Goal: Navigation & Orientation: Find specific page/section

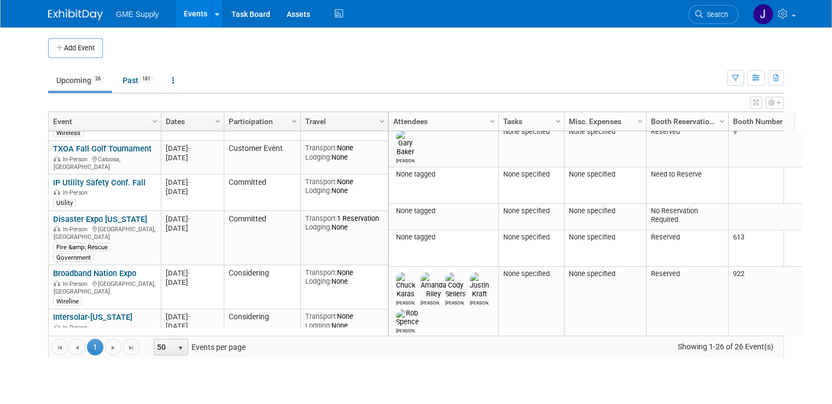
scroll to position [509, 0]
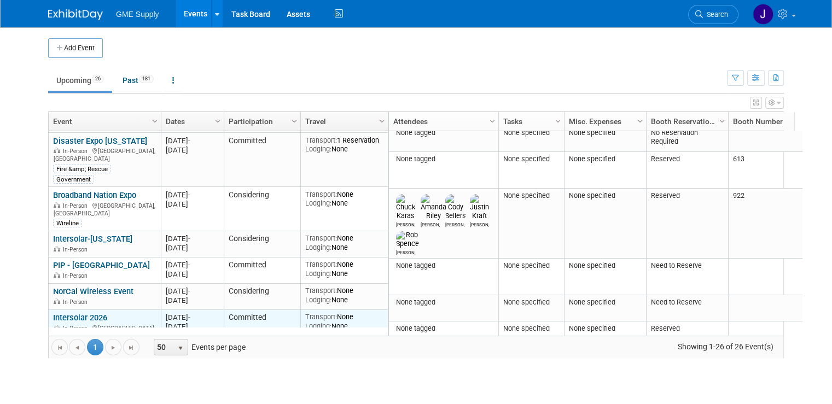
click at [81, 313] on link "Intersolar 2026" at bounding box center [80, 318] width 54 height 10
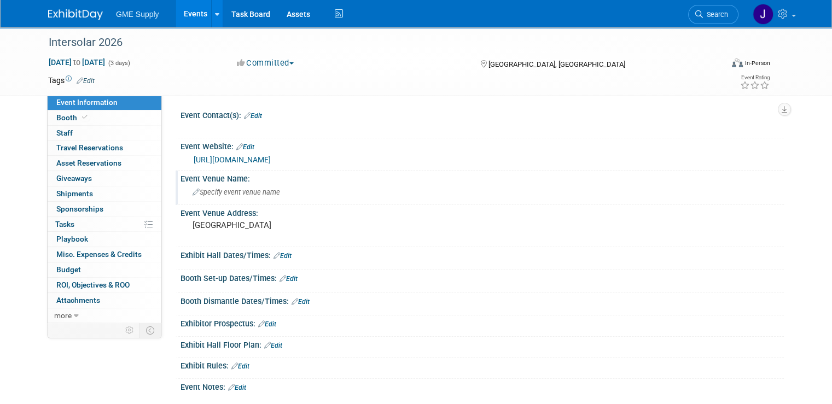
scroll to position [121, 0]
click at [101, 115] on link "Booth" at bounding box center [105, 118] width 114 height 15
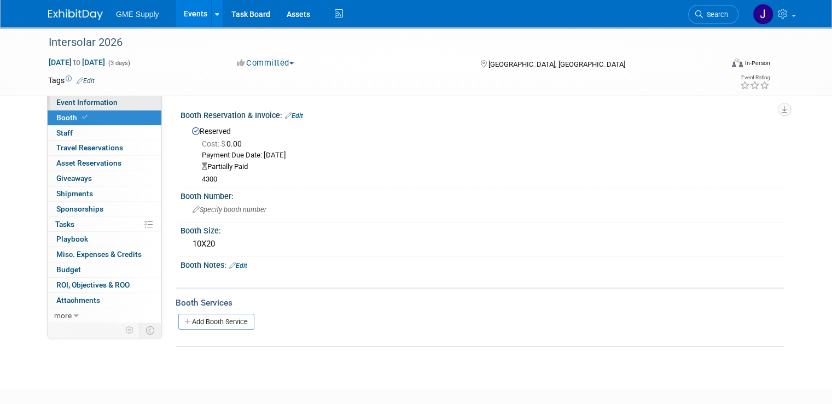
click at [94, 104] on span "Event Information" at bounding box center [86, 102] width 61 height 9
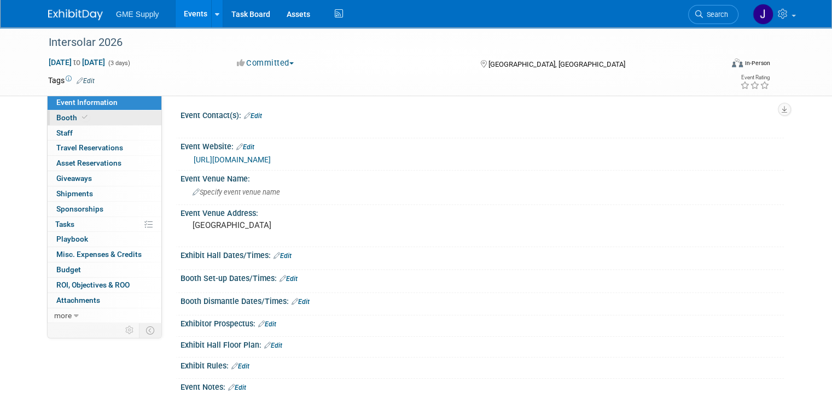
click at [85, 118] on link "Booth" at bounding box center [105, 118] width 114 height 15
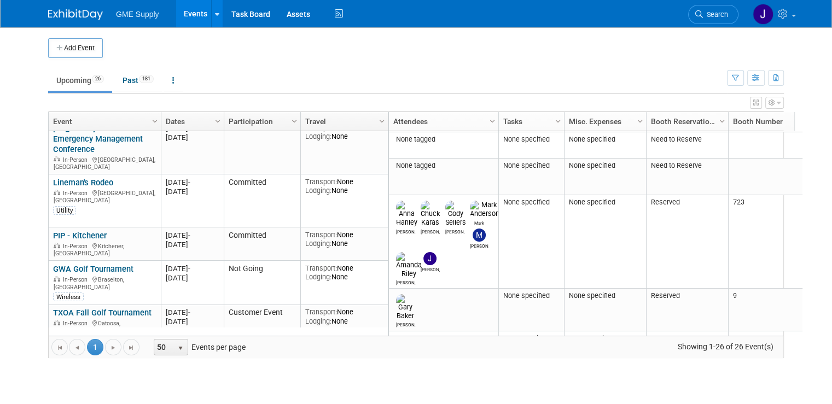
scroll to position [369, 0]
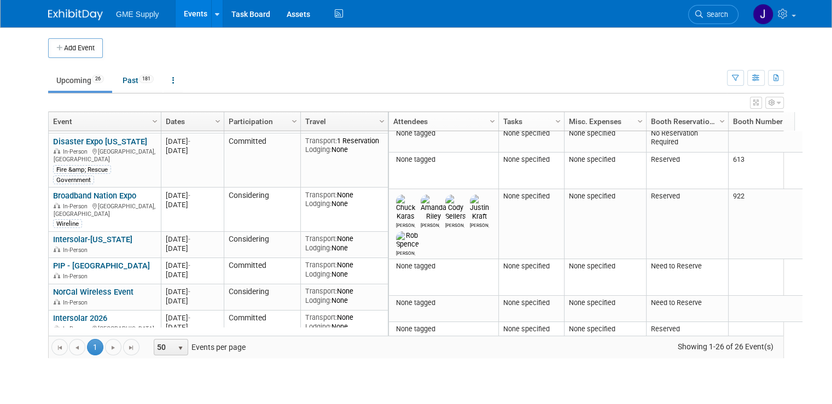
click at [54, 347] on link "NATE" at bounding box center [63, 352] width 20 height 10
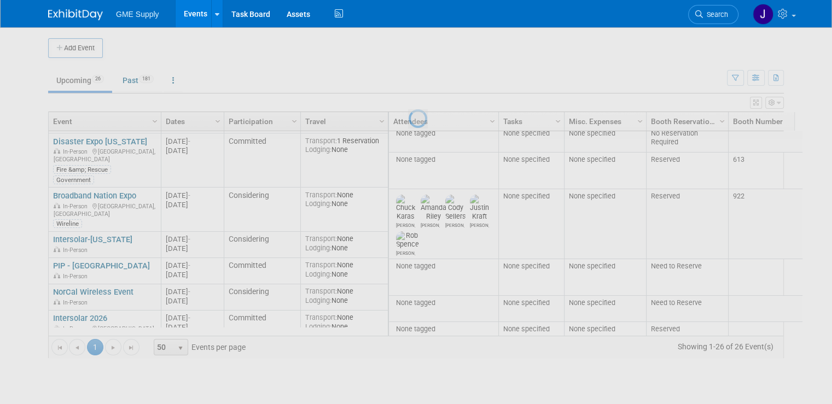
click at [409, 113] on div at bounding box center [416, 202] width 15 height 404
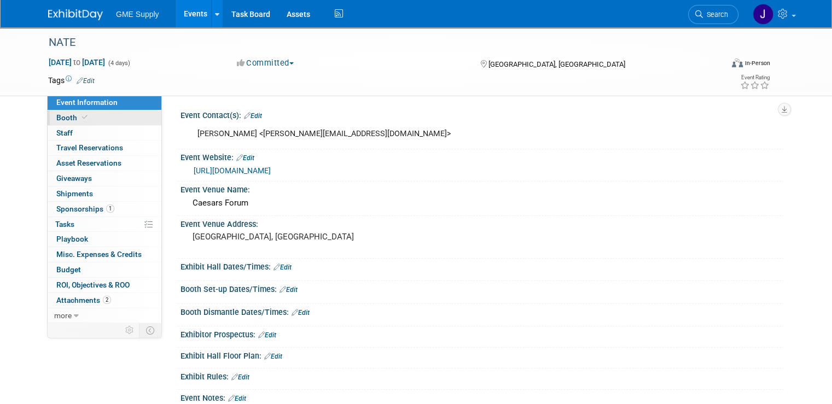
click at [62, 115] on span "Booth" at bounding box center [72, 117] width 33 height 9
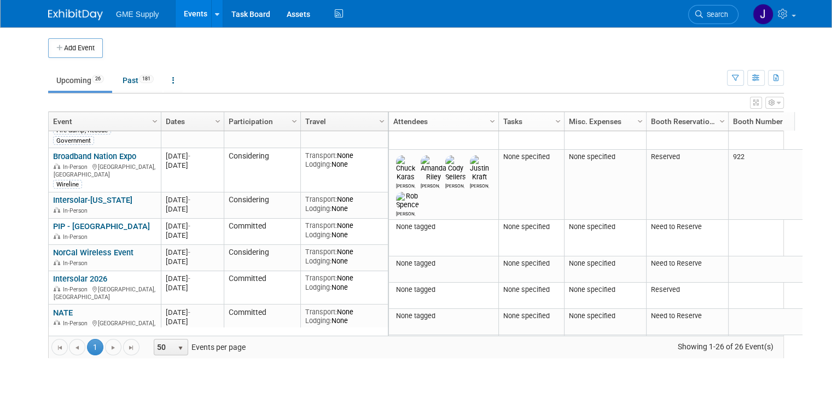
click at [53, 341] on link "OMS" at bounding box center [62, 346] width 18 height 10
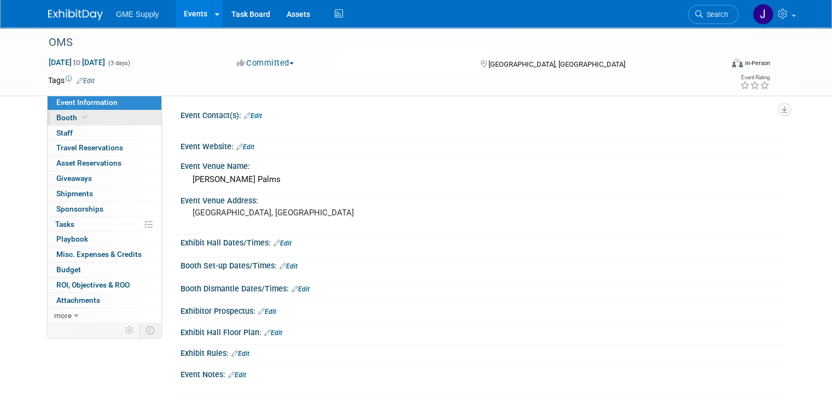
click at [90, 120] on link "Booth" at bounding box center [105, 118] width 114 height 15
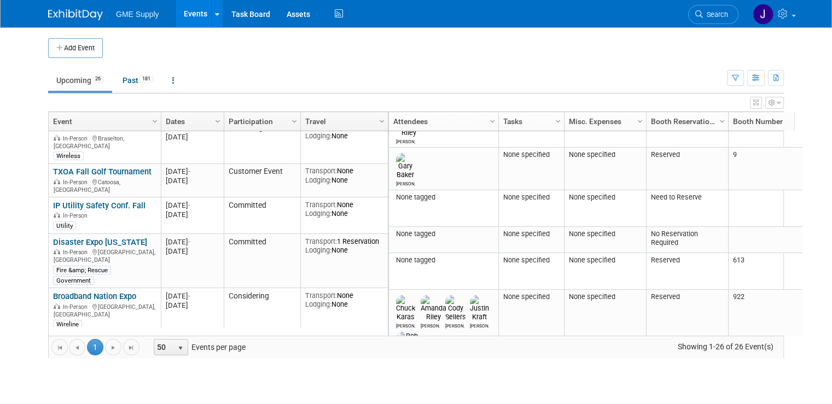
scroll to position [575, 0]
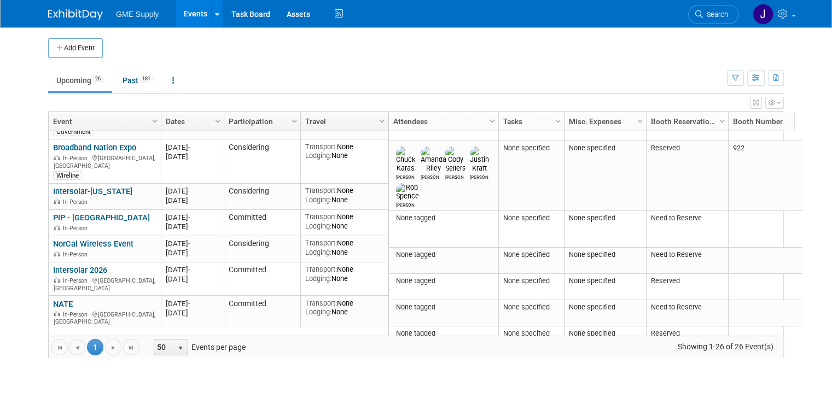
click at [61, 366] on link "NASCC" at bounding box center [66, 371] width 27 height 10
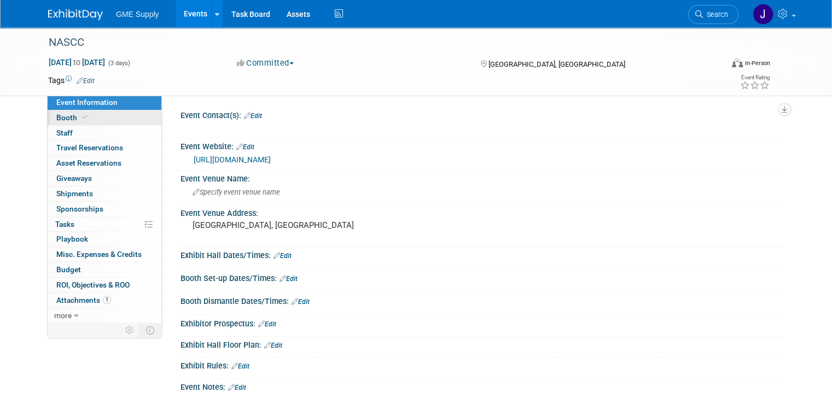
click at [88, 113] on link "Booth" at bounding box center [105, 118] width 114 height 15
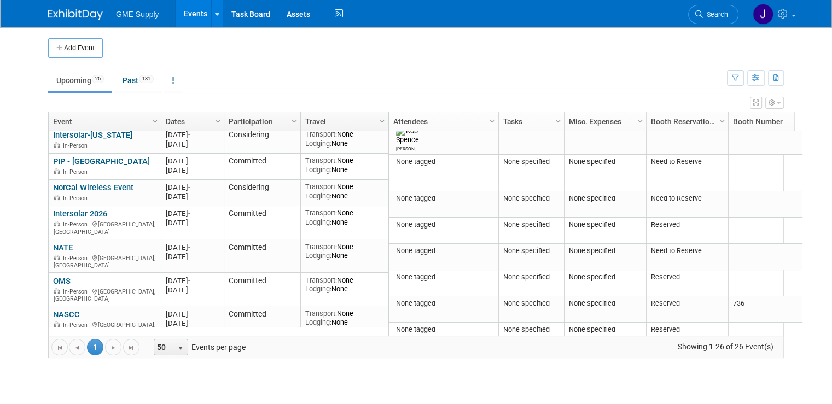
click at [59, 343] on link "SEAA" at bounding box center [63, 348] width 20 height 10
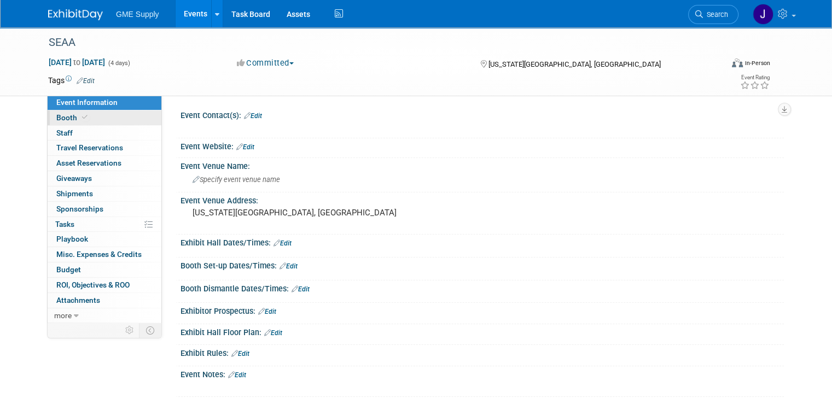
click at [112, 116] on link "Booth" at bounding box center [105, 118] width 114 height 15
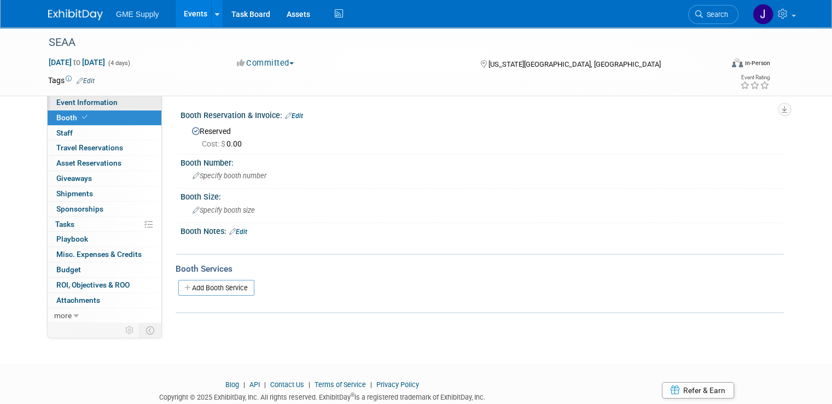
click at [67, 103] on span "Event Information" at bounding box center [86, 102] width 61 height 9
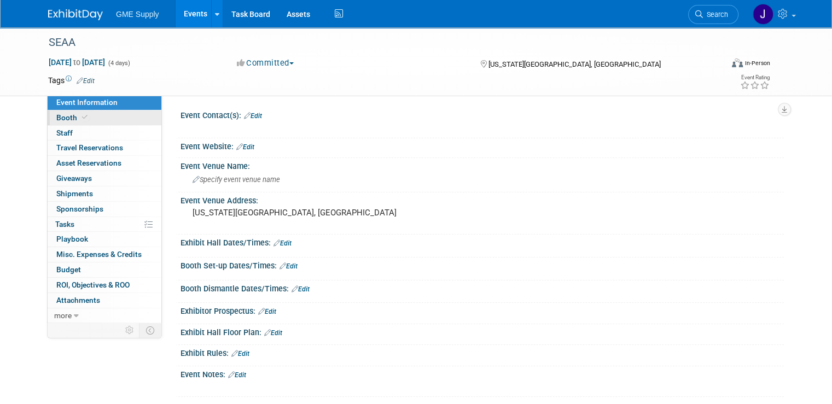
click at [65, 120] on span "Booth" at bounding box center [72, 117] width 33 height 9
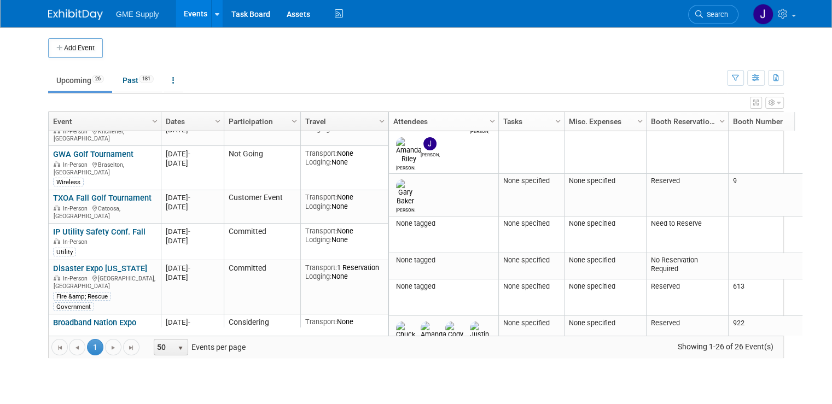
scroll to position [532, 0]
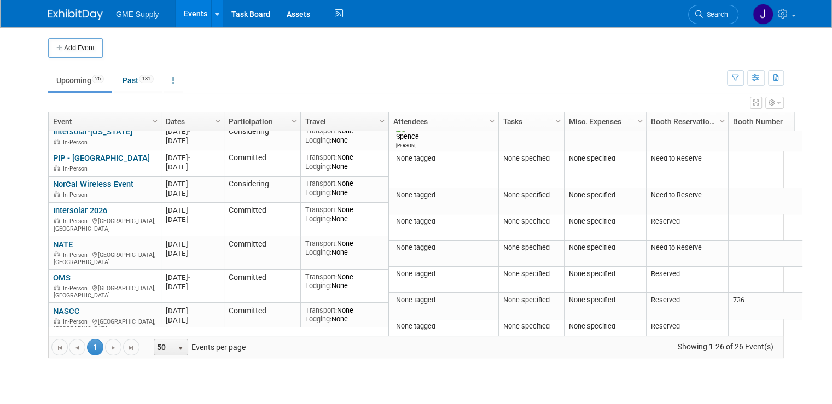
click at [66, 381] on link "Fiber Connect" at bounding box center [78, 386] width 50 height 10
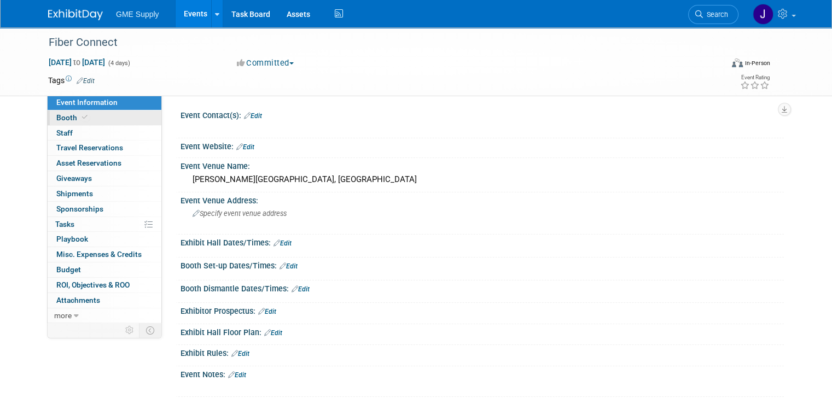
click at [66, 120] on span "Booth" at bounding box center [72, 117] width 33 height 9
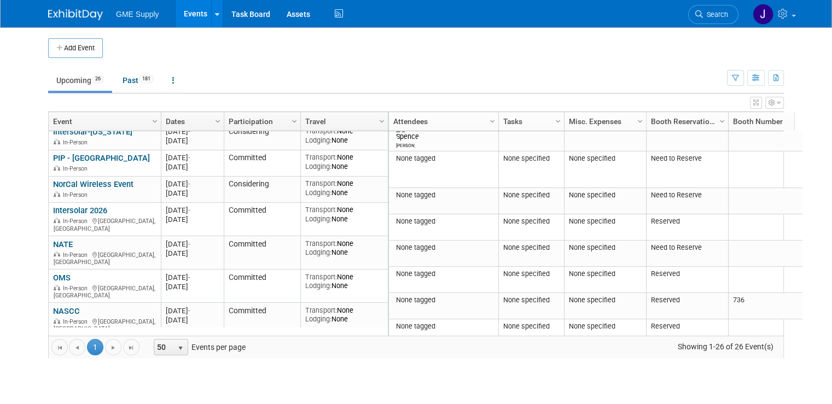
click at [55, 404] on link "APCO" at bounding box center [63, 412] width 21 height 10
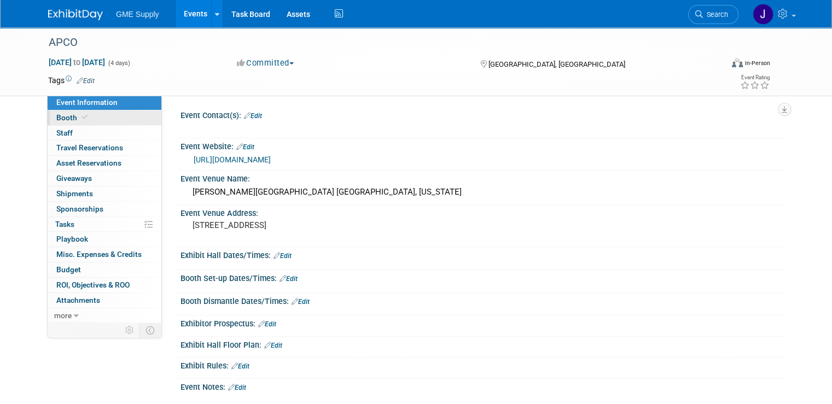
click at [126, 122] on link "Booth" at bounding box center [105, 118] width 114 height 15
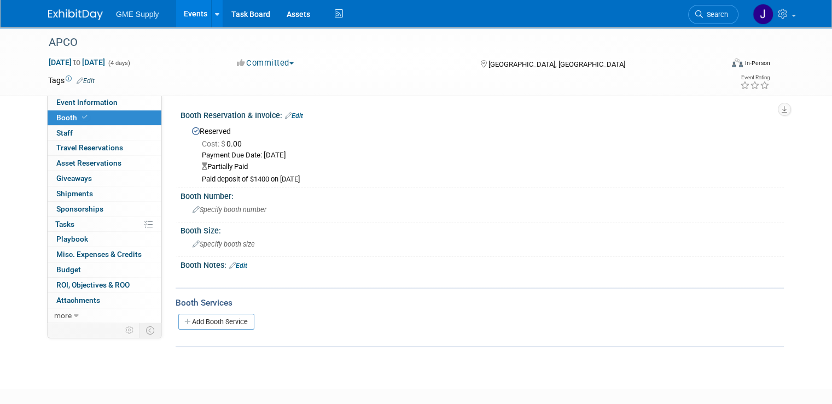
click at [210, 166] on div "Partially Paid" at bounding box center [489, 167] width 574 height 10
click at [95, 107] on link "Event Information" at bounding box center [105, 102] width 114 height 15
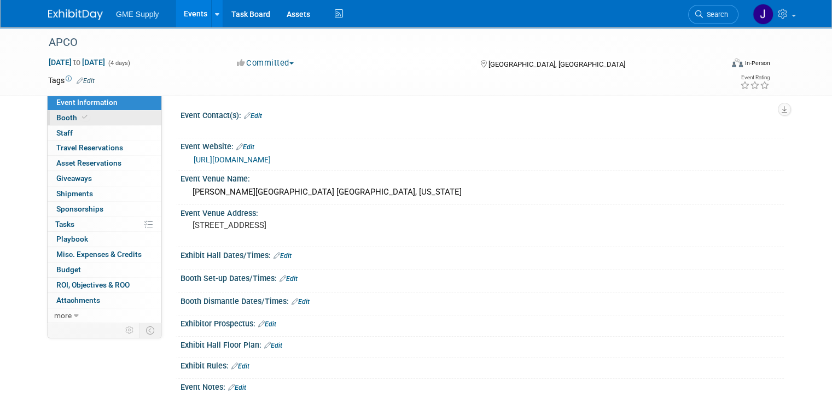
click at [88, 119] on link "Booth" at bounding box center [105, 118] width 114 height 15
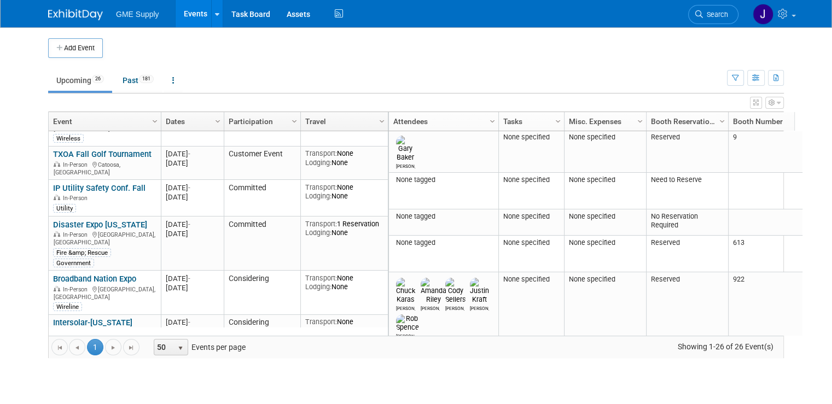
scroll to position [491, 0]
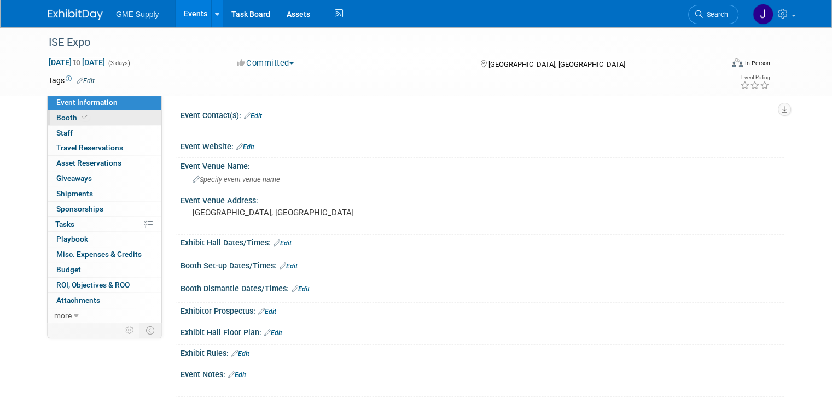
click at [85, 117] on link "Booth" at bounding box center [105, 118] width 114 height 15
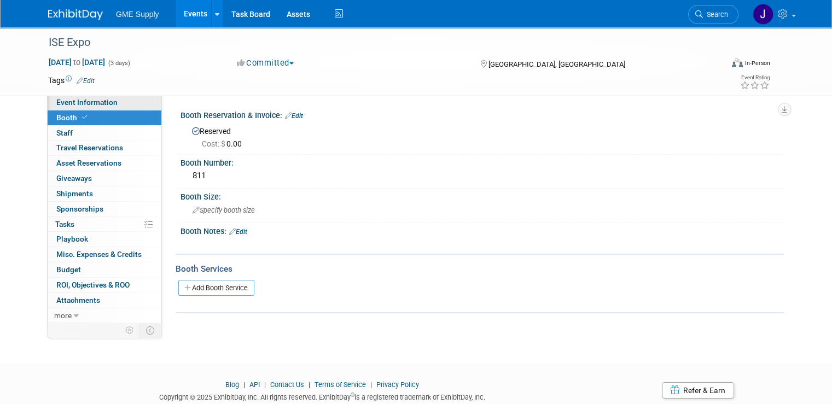
click at [101, 109] on link "Event Information" at bounding box center [105, 102] width 114 height 15
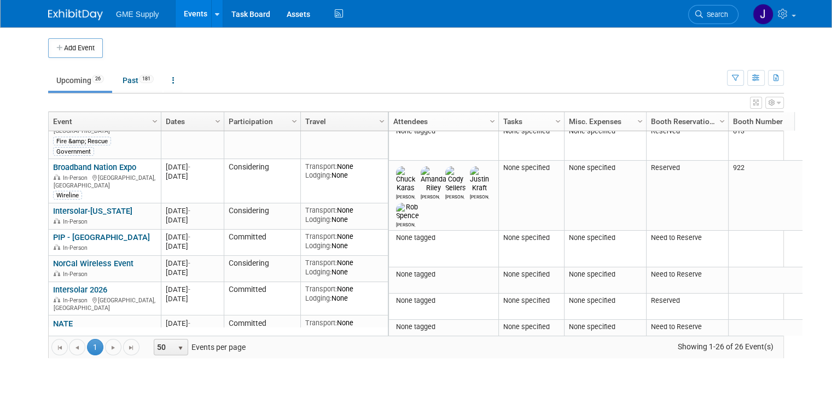
click at [53, 352] on link "OMS" at bounding box center [62, 357] width 18 height 10
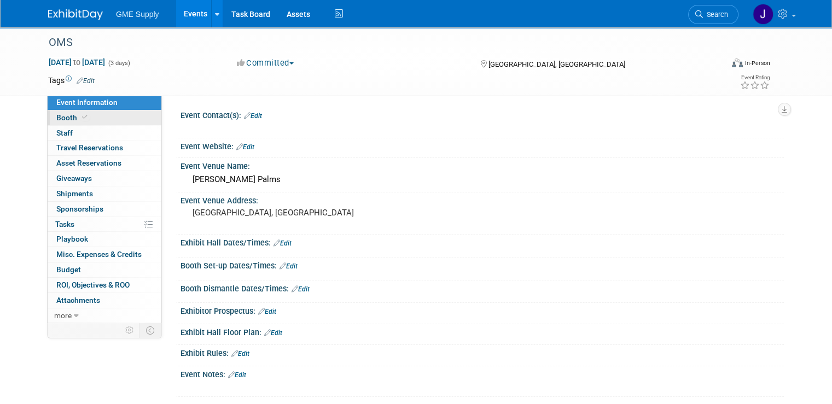
click at [92, 118] on link "Booth" at bounding box center [105, 118] width 114 height 15
